Goal: Information Seeking & Learning: Learn about a topic

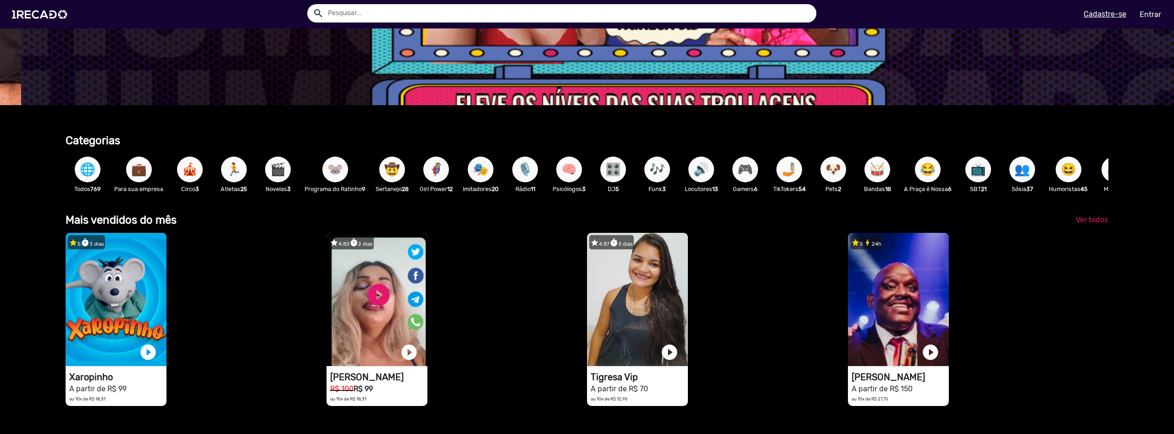
scroll to position [0, 3502]
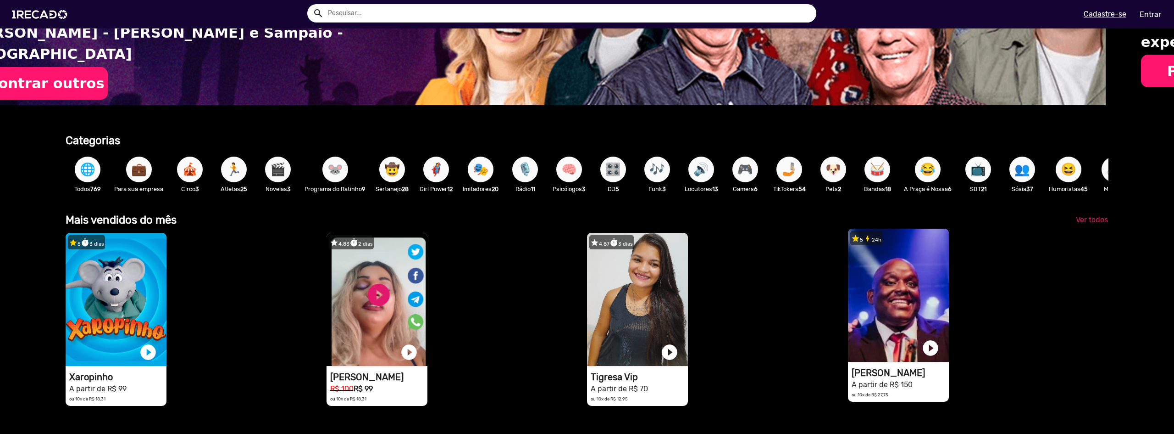
click at [919, 298] on video "1RECADO vídeos dedicados para fãs e empresas" at bounding box center [898, 294] width 101 height 133
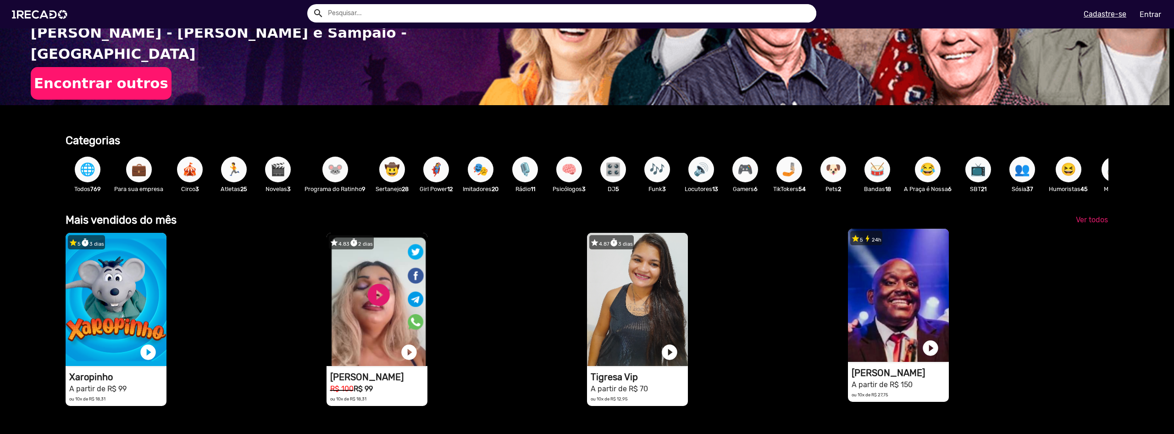
scroll to position [0, 0]
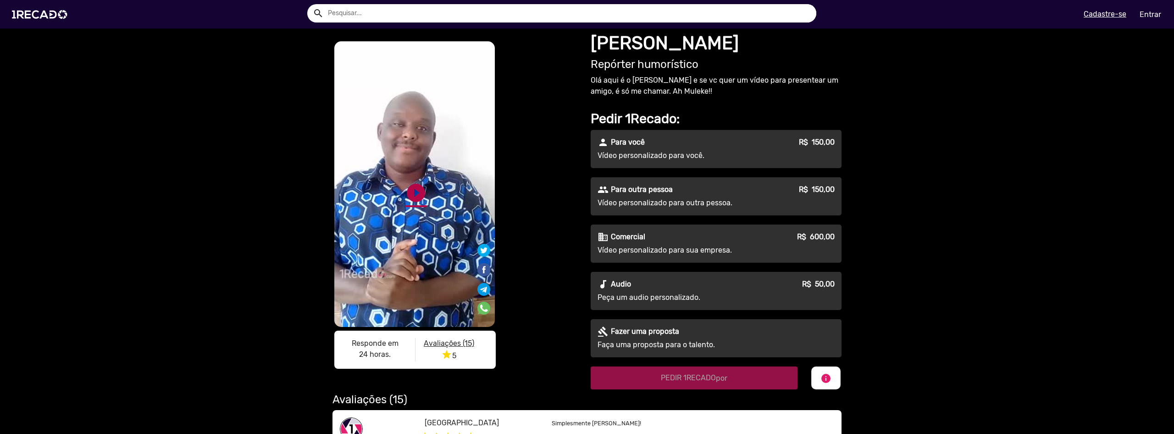
click at [418, 189] on link "play_circle_filled" at bounding box center [416, 193] width 22 height 22
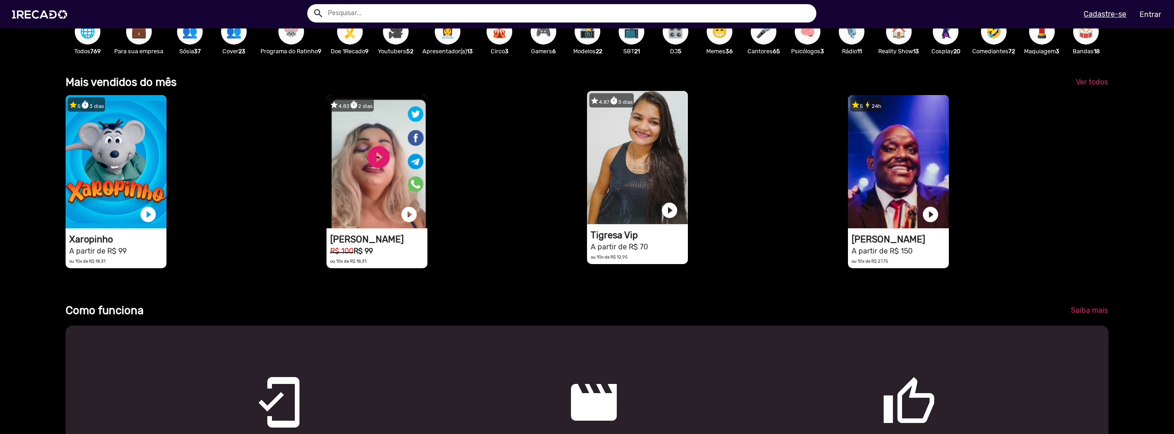
scroll to position [0, 1050]
click at [644, 164] on video "1RECADO vídeos dedicados para fãs e empresas" at bounding box center [637, 157] width 101 height 133
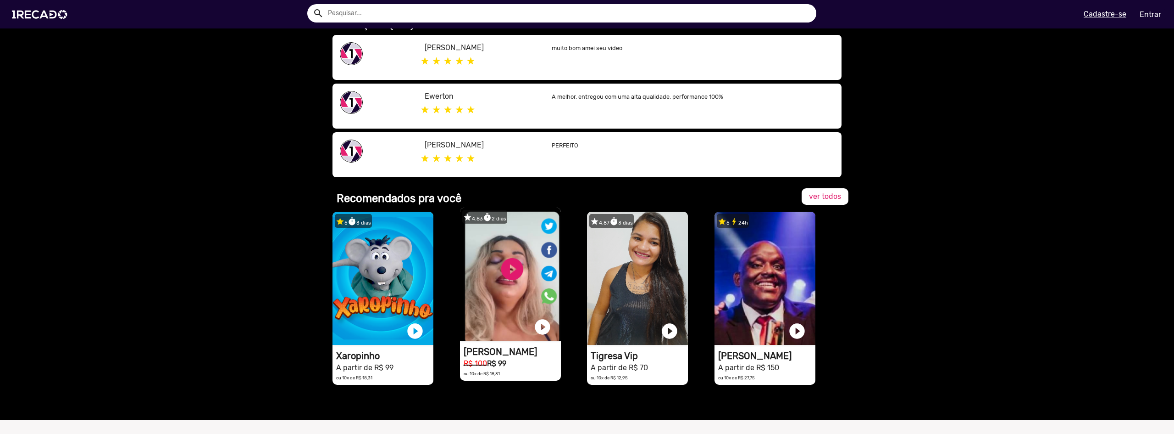
scroll to position [493, 0]
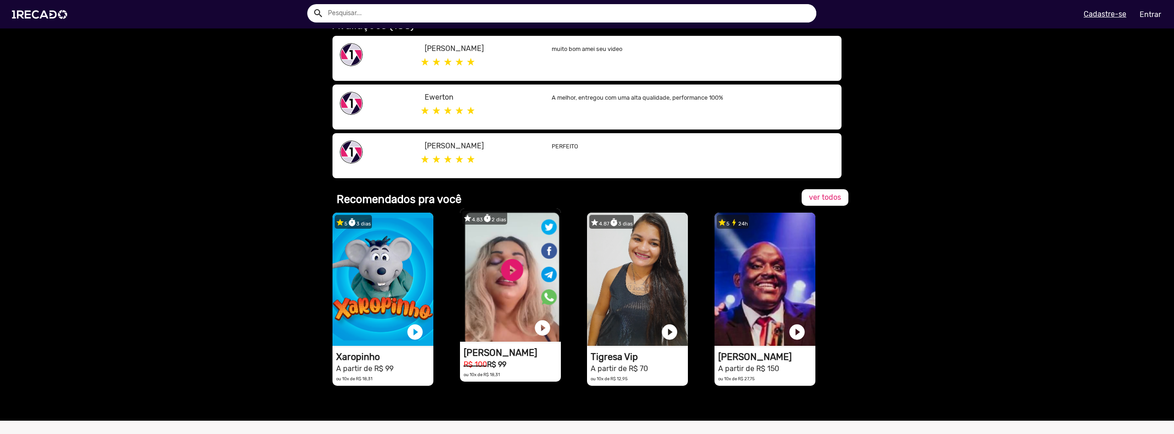
drag, startPoint x: 500, startPoint y: 248, endPoint x: 501, endPoint y: 260, distance: 12.0
click at [501, 260] on video "1RECADO vídeos dedicados para fãs e empresas" at bounding box center [510, 274] width 101 height 133
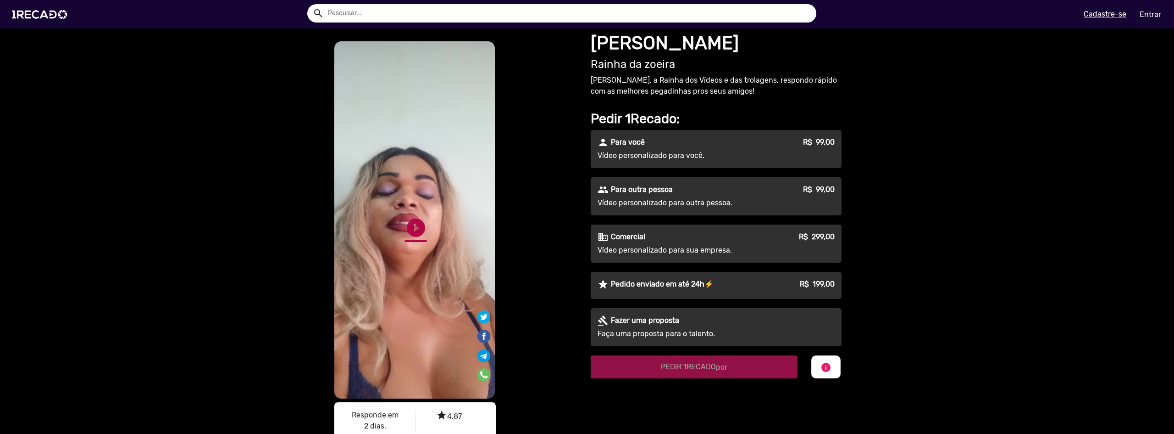
click at [405, 226] on link "play_circle_filled" at bounding box center [416, 228] width 22 height 22
click at [416, 232] on video "S1RECADO vídeos dedicados para fãs e empresas" at bounding box center [414, 219] width 161 height 357
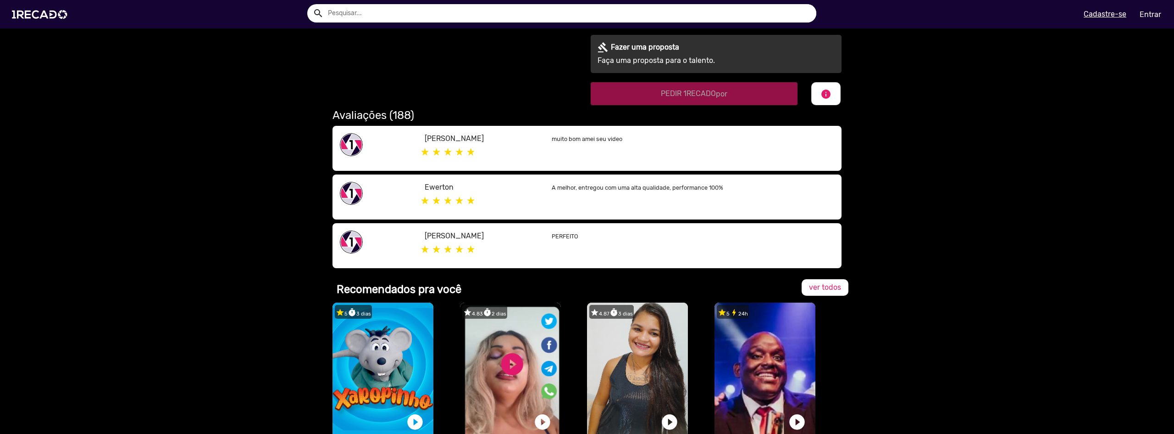
scroll to position [505, 0]
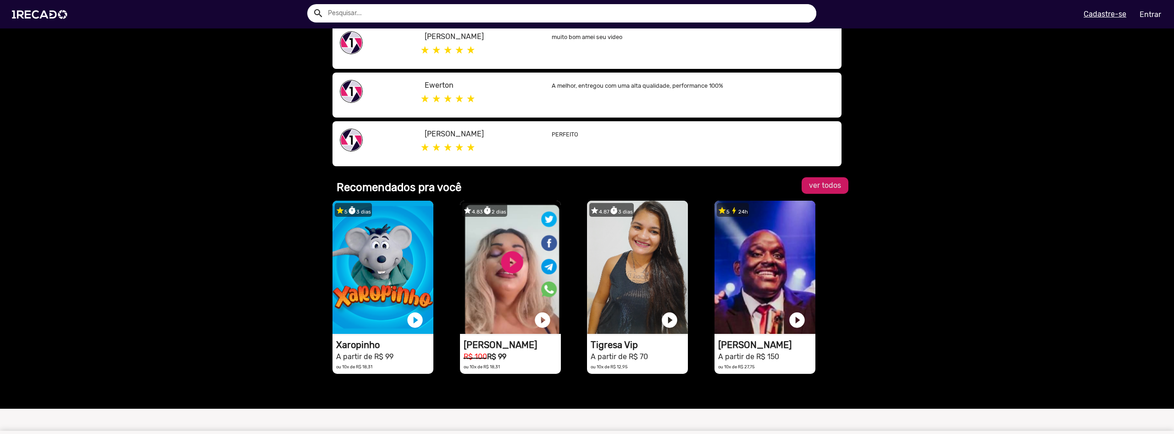
click at [824, 192] on link "ver todos" at bounding box center [825, 185] width 47 height 17
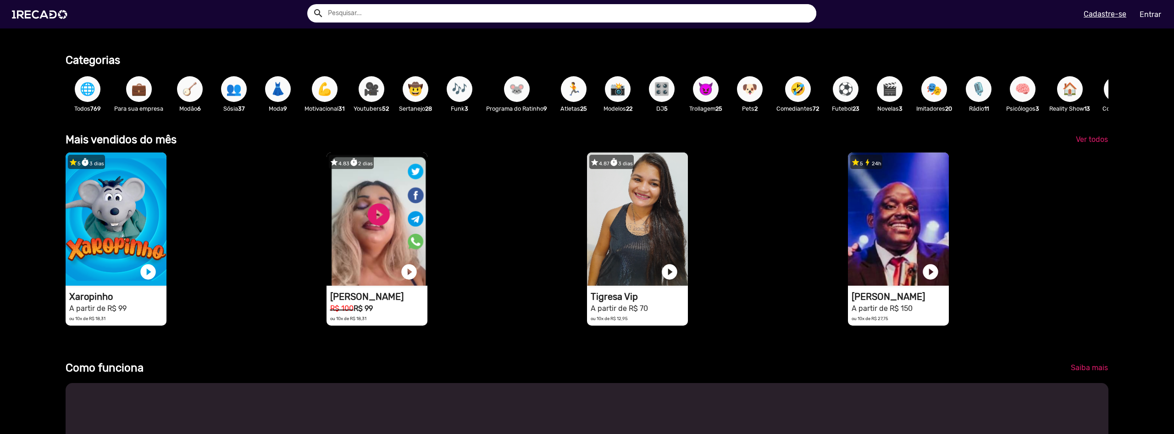
scroll to position [229, 0]
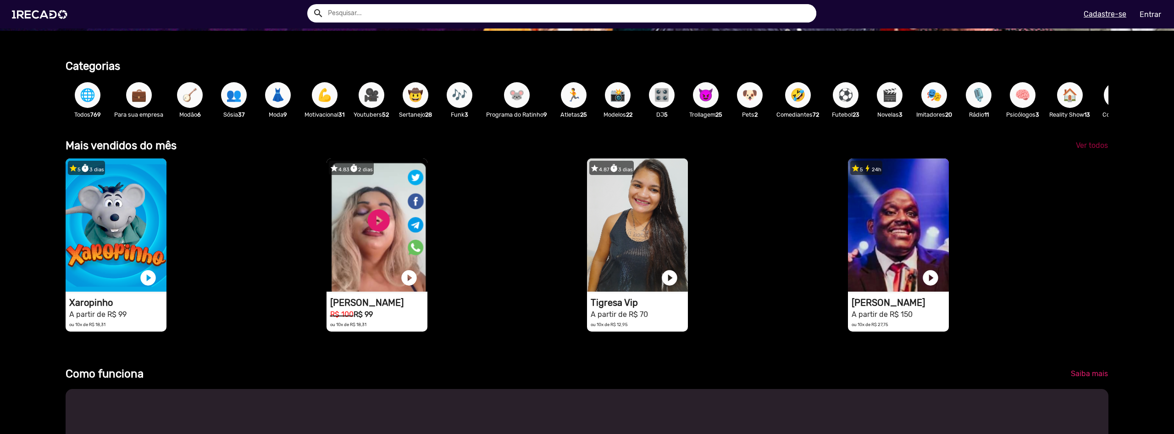
click at [1078, 150] on span "Ver todos" at bounding box center [1092, 145] width 32 height 9
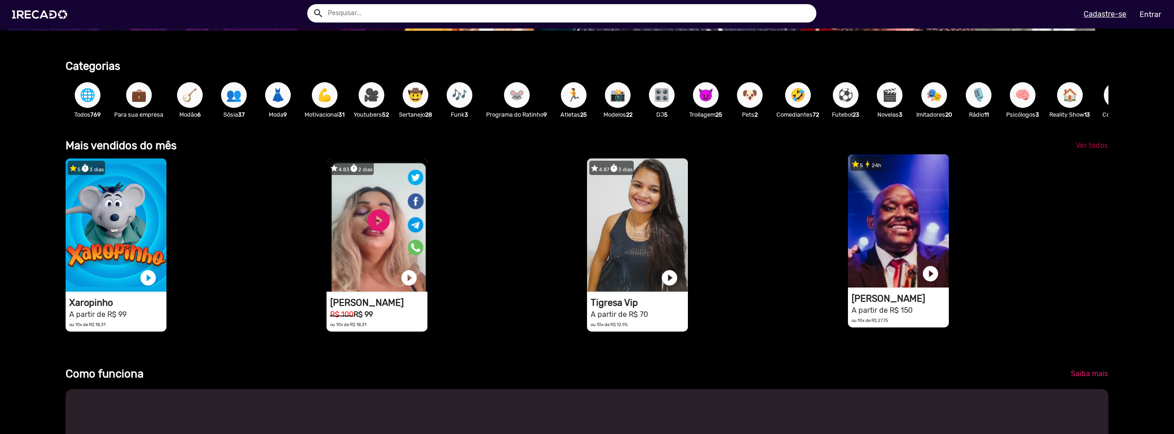
scroll to position [0, 912]
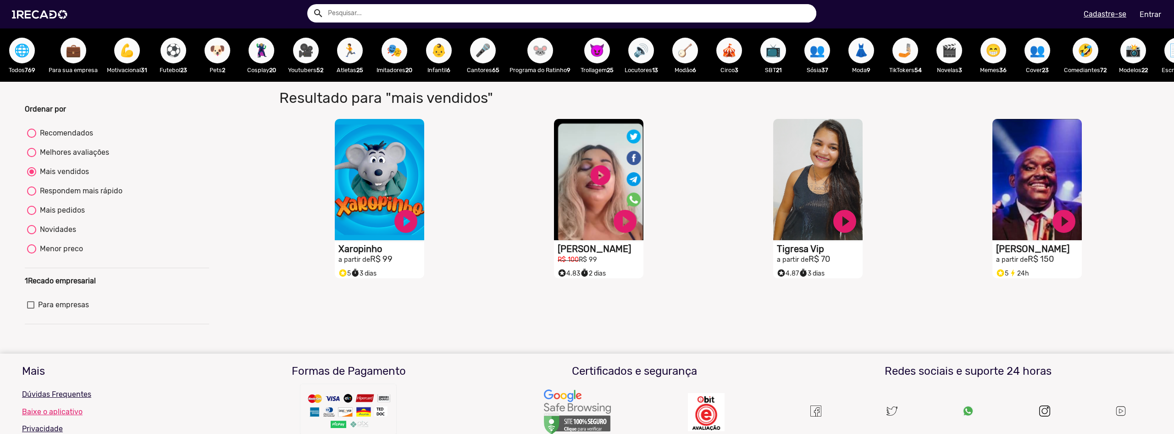
click at [30, 157] on div at bounding box center [31, 152] width 9 height 9
click at [31, 157] on input "Melhores avaliações" at bounding box center [31, 157] width 0 height 0
radio input "true"
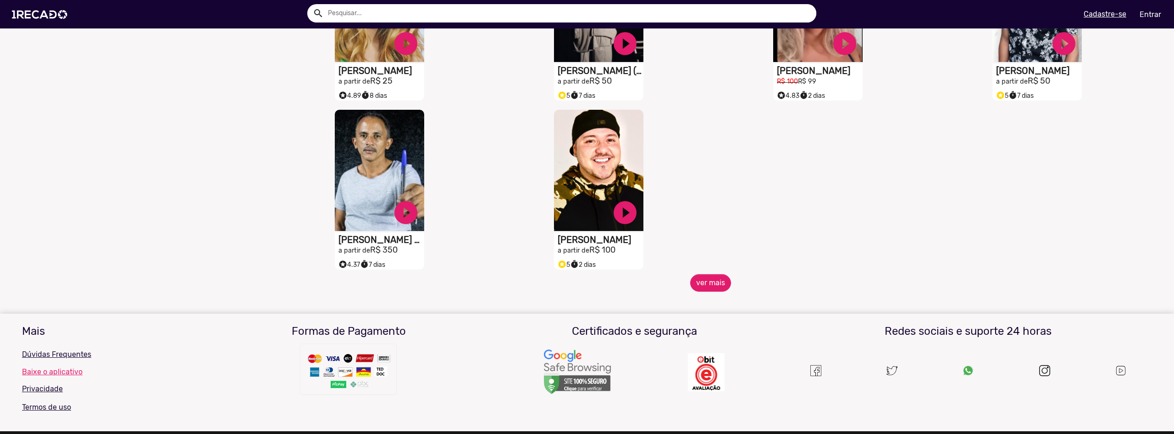
scroll to position [404, 0]
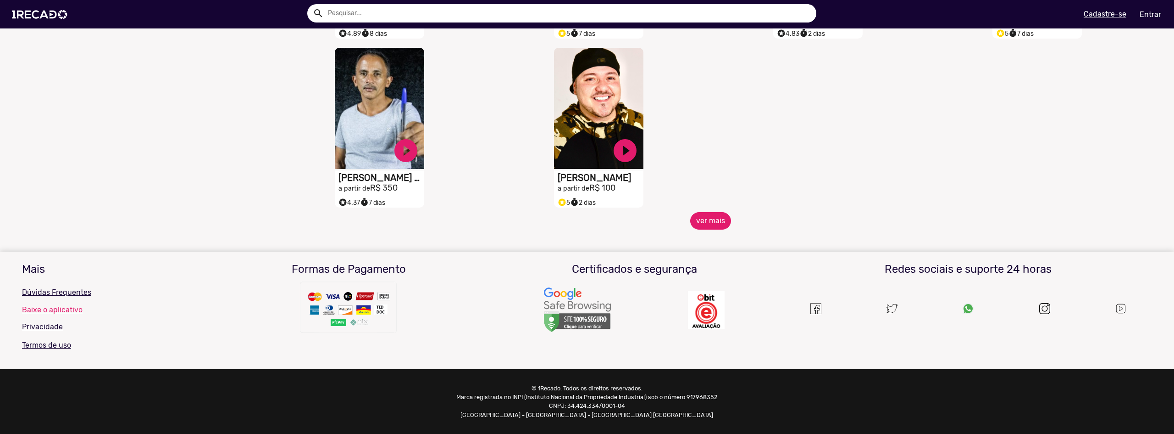
click at [696, 213] on button "ver mais" at bounding box center [710, 220] width 41 height 17
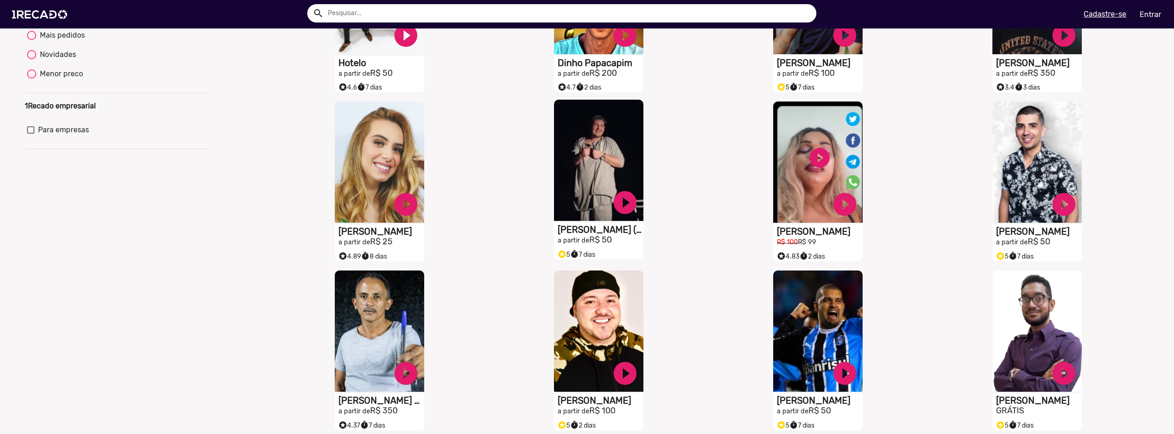
scroll to position [0, 0]
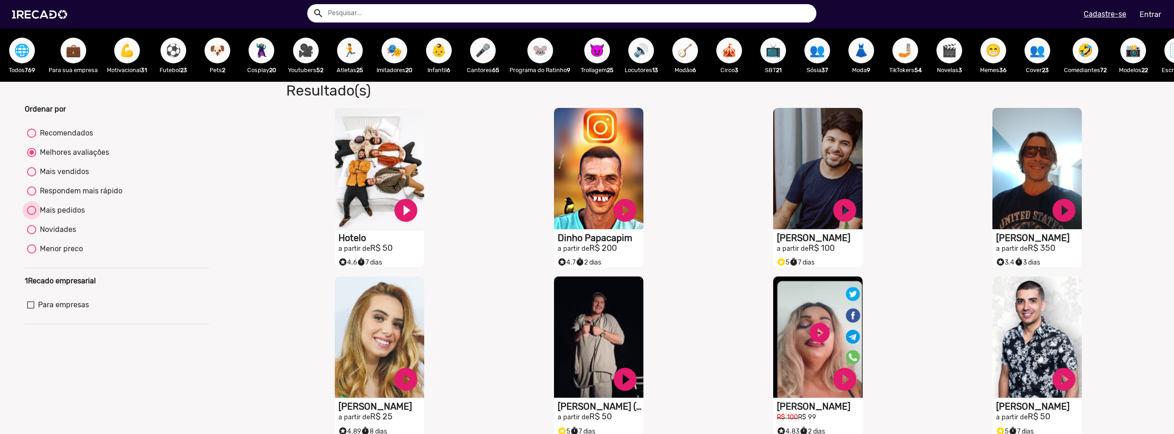
click at [34, 215] on div at bounding box center [31, 210] width 9 height 9
click at [32, 215] on input "Mais pedidos" at bounding box center [31, 215] width 0 height 0
radio input "true"
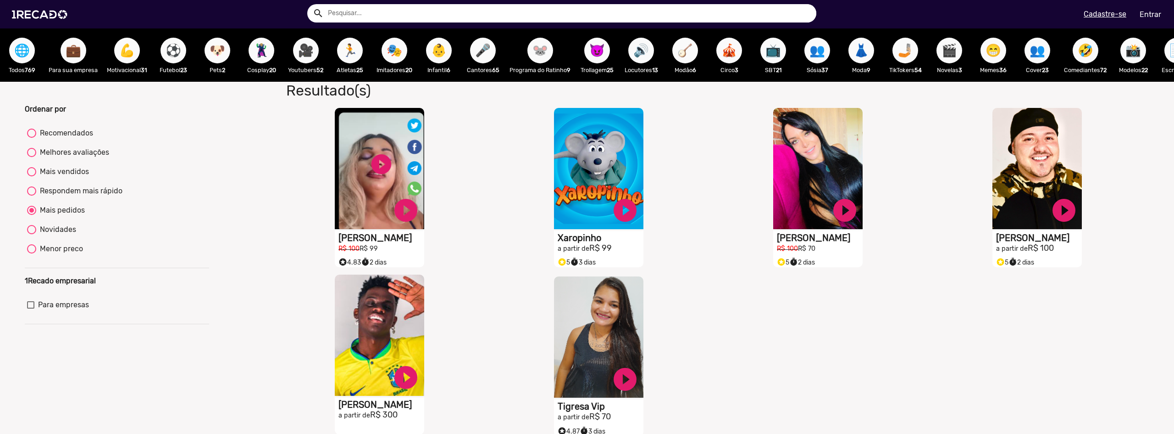
click at [358, 345] on video "S1RECADO vídeos dedicados para fãs e empresas" at bounding box center [379, 334] width 89 height 121
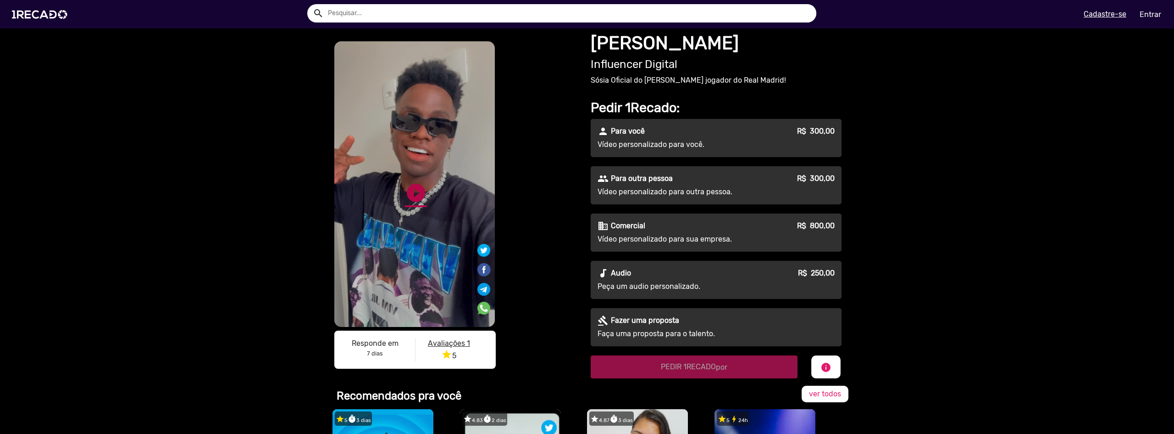
click at [416, 203] on link "play_circle_filled" at bounding box center [416, 193] width 22 height 22
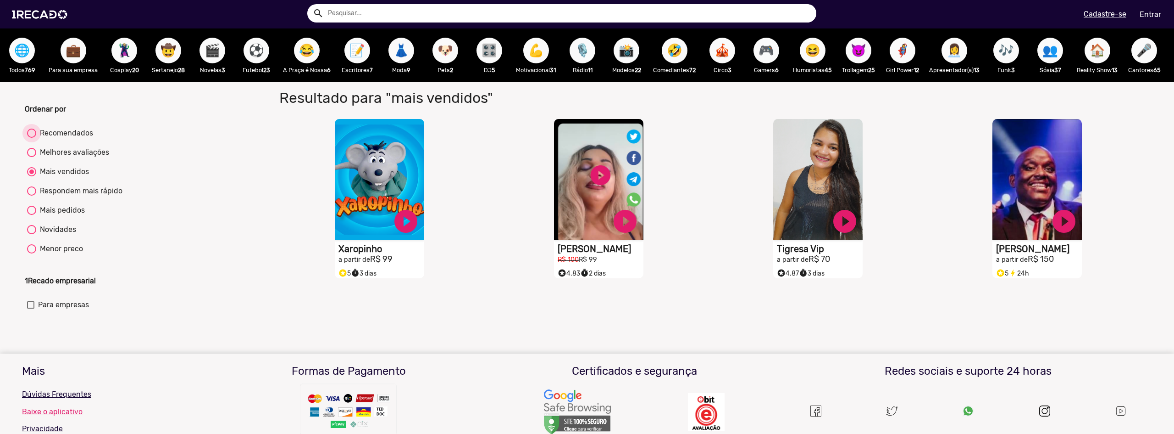
click at [33, 138] on div at bounding box center [31, 132] width 9 height 9
click at [32, 138] on input "Recomendados" at bounding box center [31, 138] width 0 height 0
radio input "true"
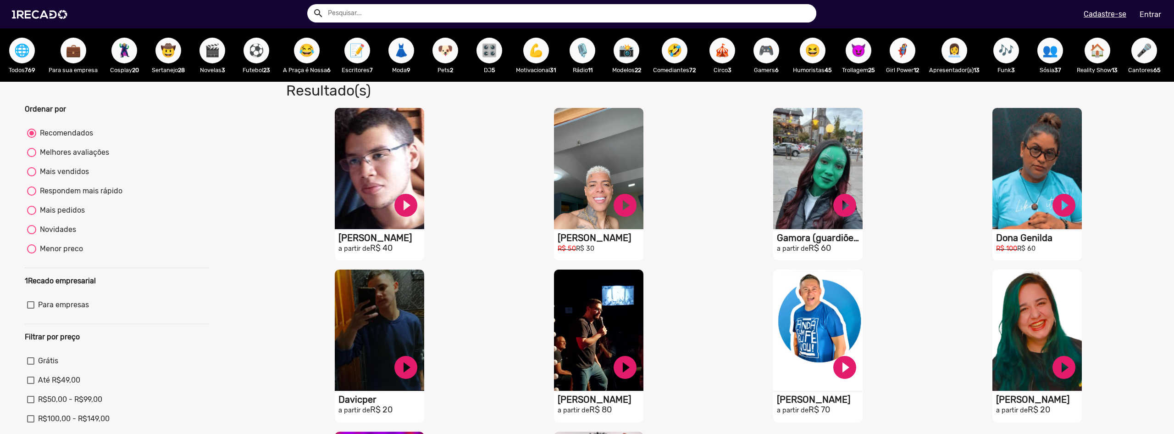
click at [69, 177] on div "Mais vendidos" at bounding box center [62, 171] width 53 height 11
click at [32, 177] on input "Mais vendidos" at bounding box center [31, 176] width 0 height 0
radio input "true"
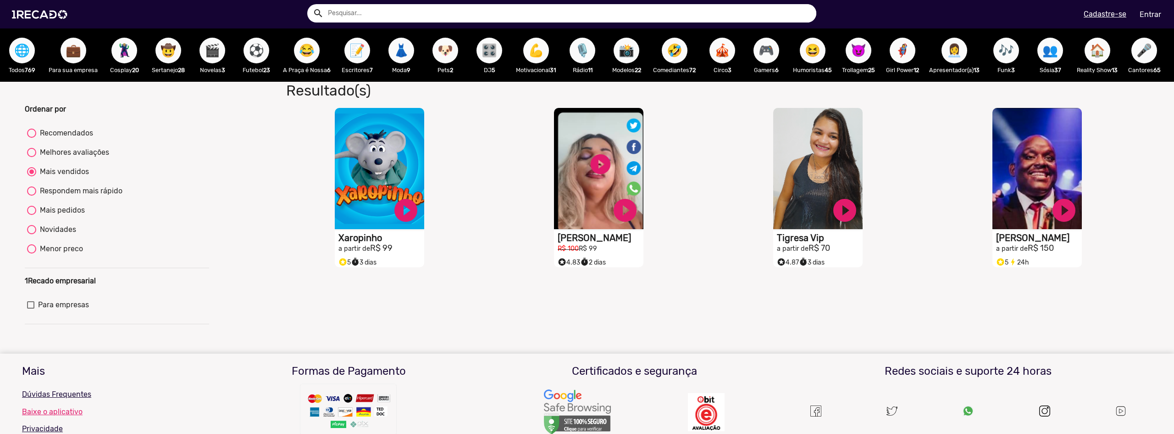
click at [48, 161] on mat-radio-button "Melhores avaliações" at bounding box center [117, 154] width 180 height 15
click at [56, 158] on div "Melhores avaliações" at bounding box center [72, 152] width 73 height 11
click at [32, 157] on input "Melhores avaliações" at bounding box center [31, 157] width 0 height 0
radio input "true"
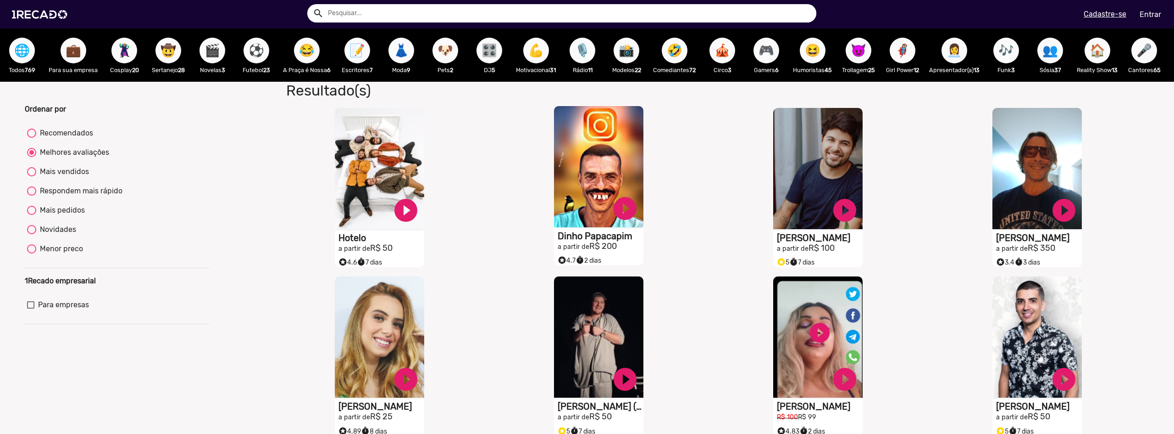
click at [585, 154] on video "S1RECADO vídeos dedicados para fãs e empresas" at bounding box center [598, 166] width 89 height 121
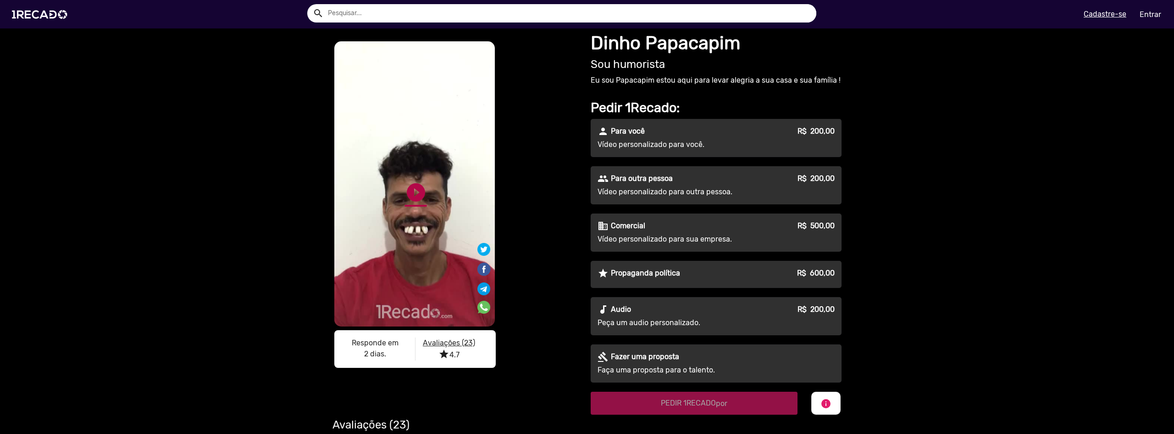
click at [417, 200] on link "play_circle_filled" at bounding box center [416, 192] width 22 height 22
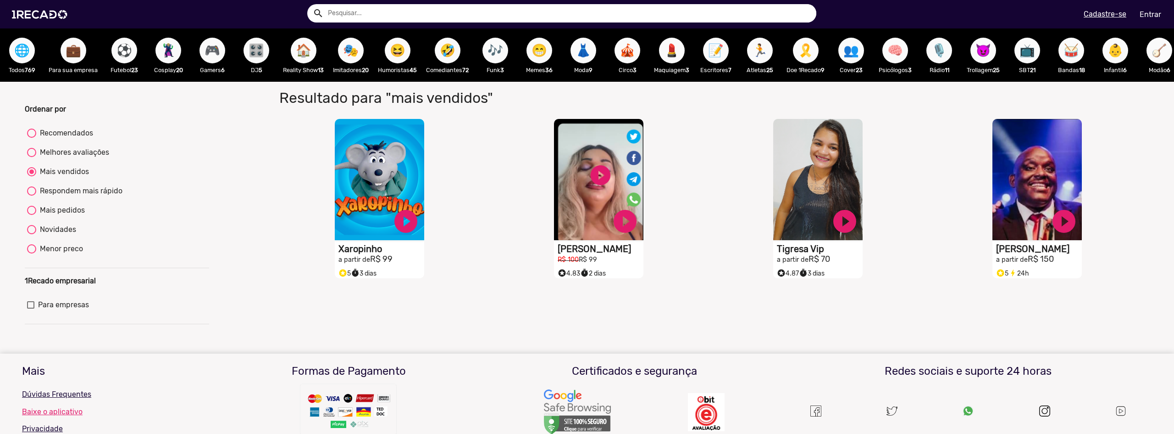
click at [78, 177] on div "Mais vendidos" at bounding box center [62, 171] width 53 height 11
click at [32, 177] on input "Mais vendidos" at bounding box center [31, 176] width 0 height 0
click at [80, 196] on div "Respondem mais rápido" at bounding box center [79, 190] width 86 height 11
click at [32, 196] on input "Respondem mais rápido" at bounding box center [31, 195] width 0 height 0
radio input "true"
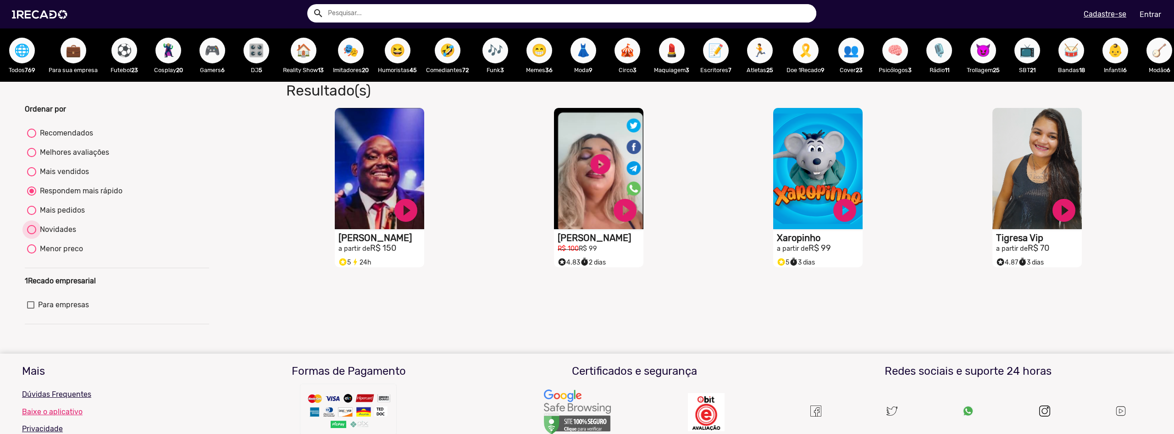
click at [56, 235] on div "Novidades" at bounding box center [56, 229] width 40 height 11
click at [32, 234] on input "Novidades" at bounding box center [31, 234] width 0 height 0
radio input "true"
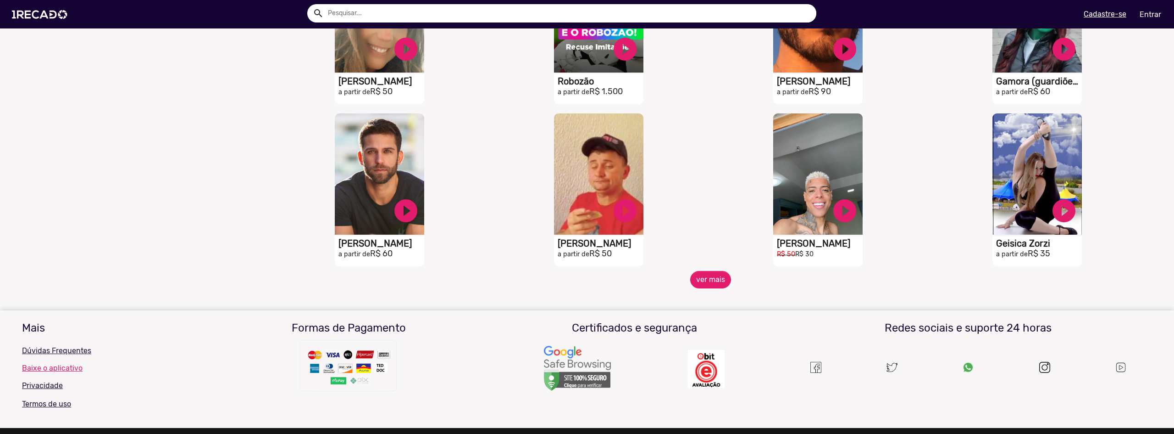
scroll to position [642, 0]
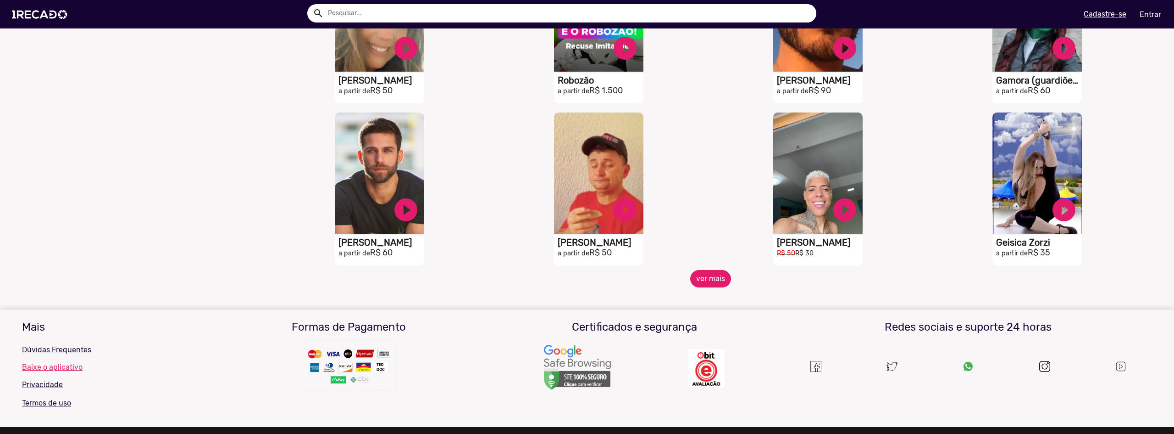
click at [710, 287] on button "ver mais" at bounding box center [710, 278] width 41 height 17
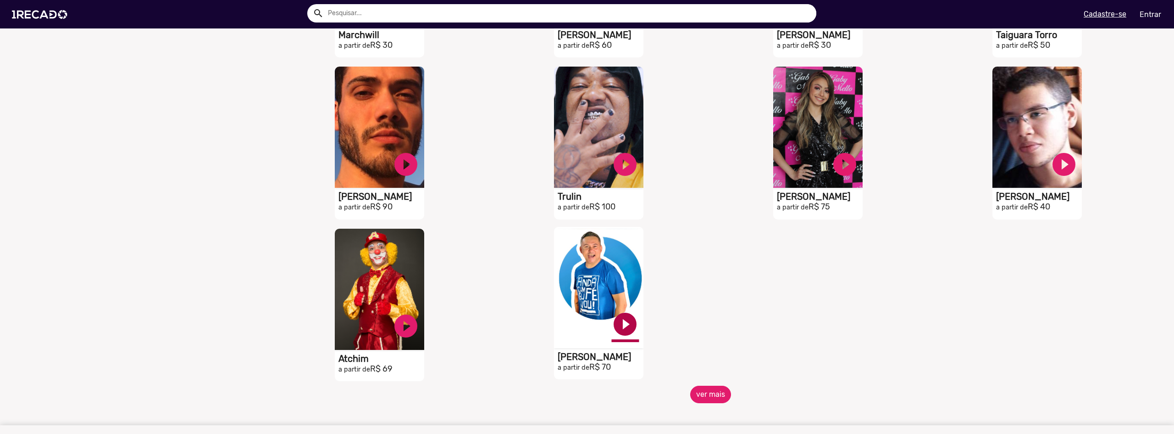
scroll to position [1009, 0]
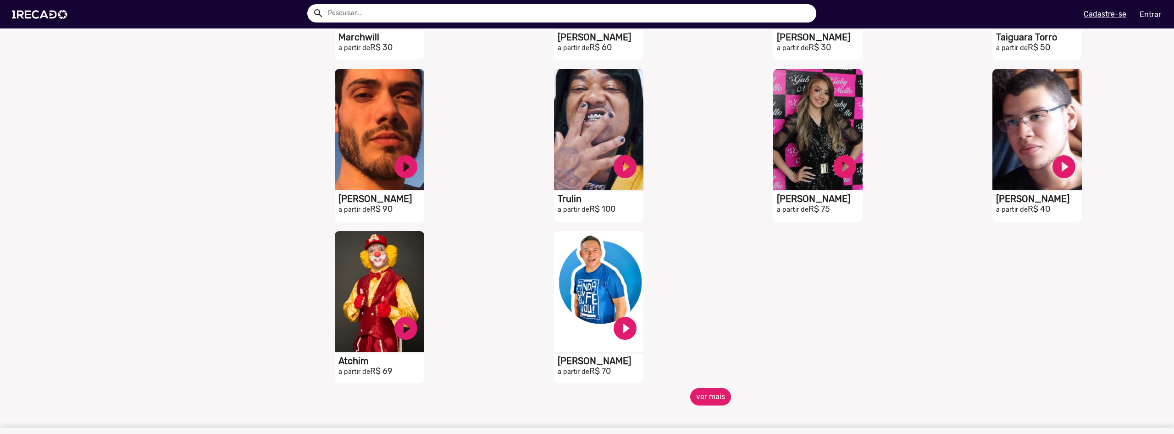
click at [700, 400] on button "ver mais" at bounding box center [710, 396] width 41 height 17
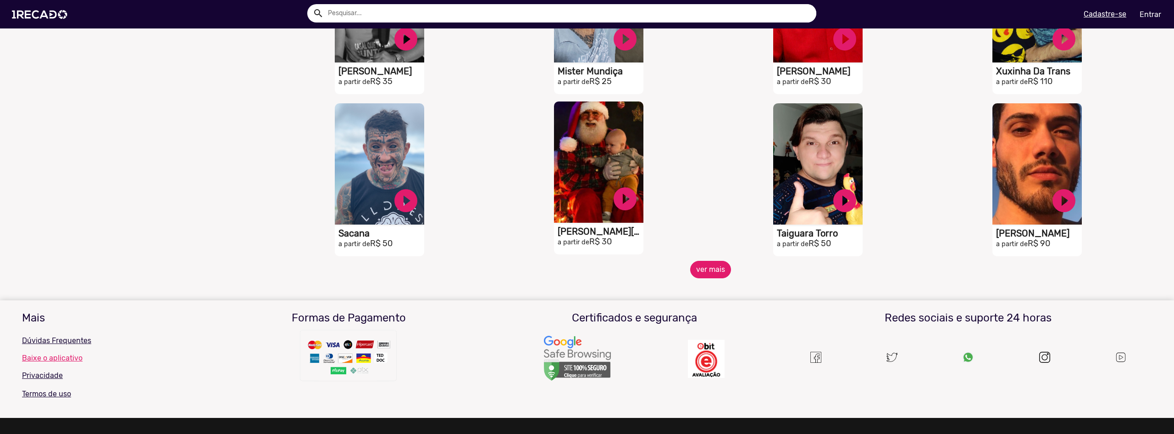
scroll to position [1468, 0]
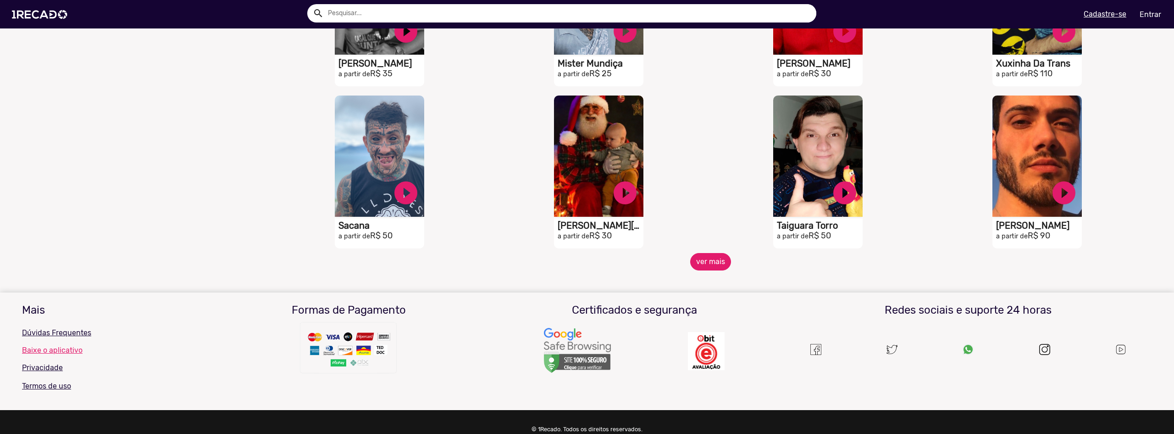
click at [695, 269] on button "ver mais" at bounding box center [710, 261] width 41 height 17
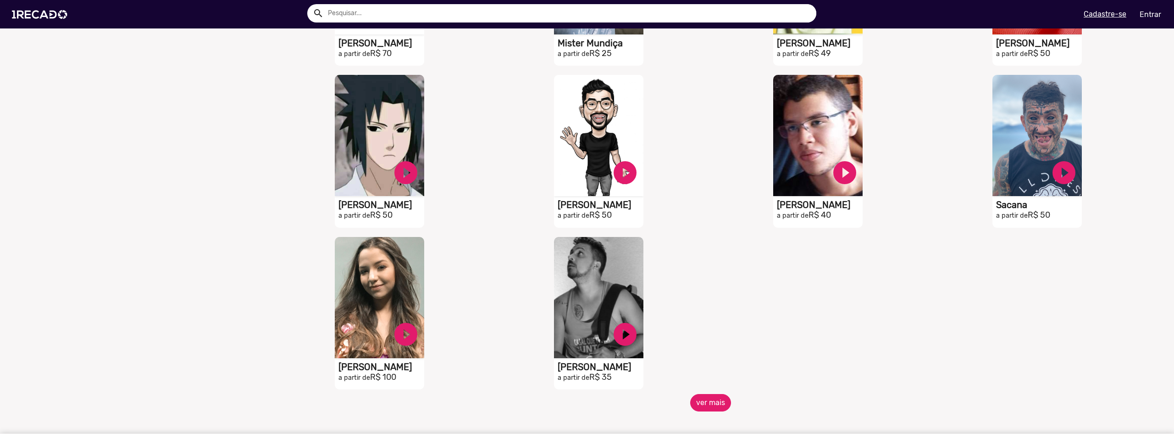
scroll to position [1835, 0]
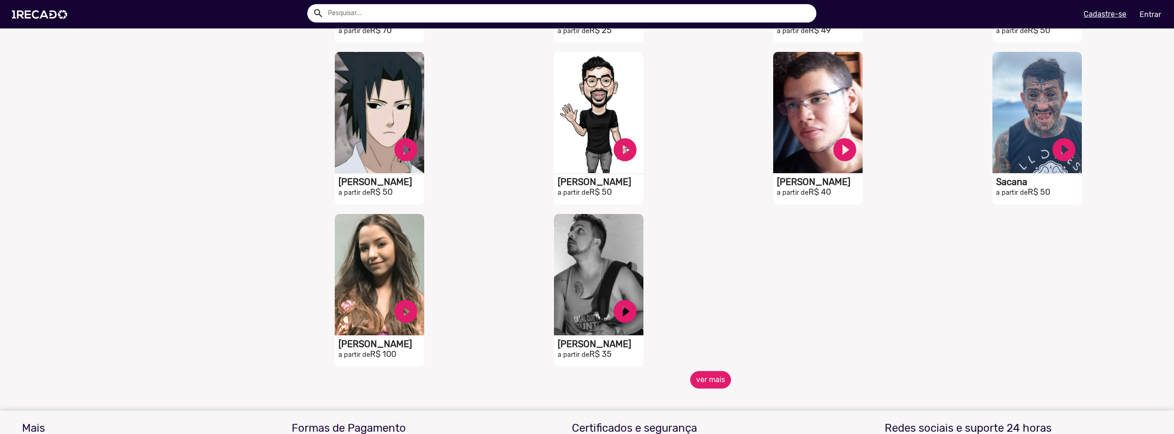
click at [697, 381] on button "ver mais" at bounding box center [710, 379] width 41 height 17
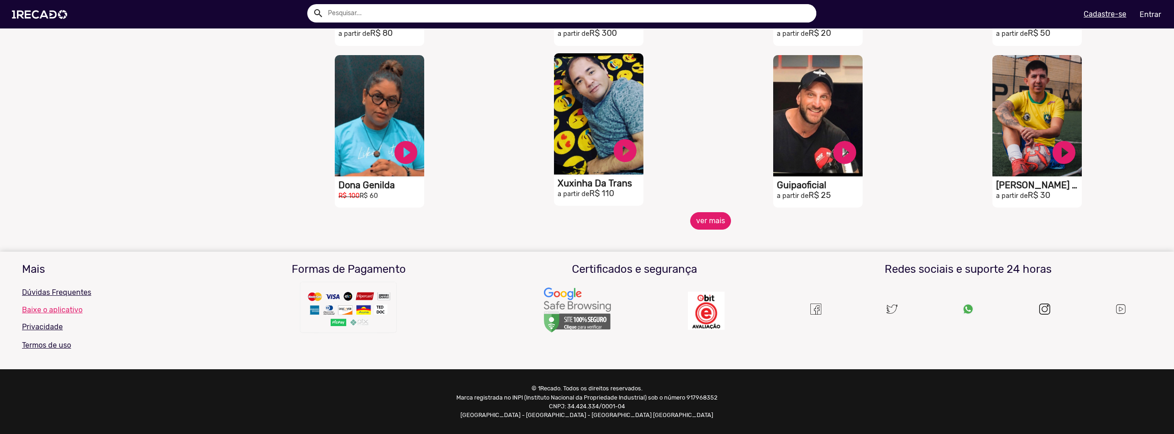
scroll to position [2324, 0]
